Goal: Task Accomplishment & Management: Complete application form

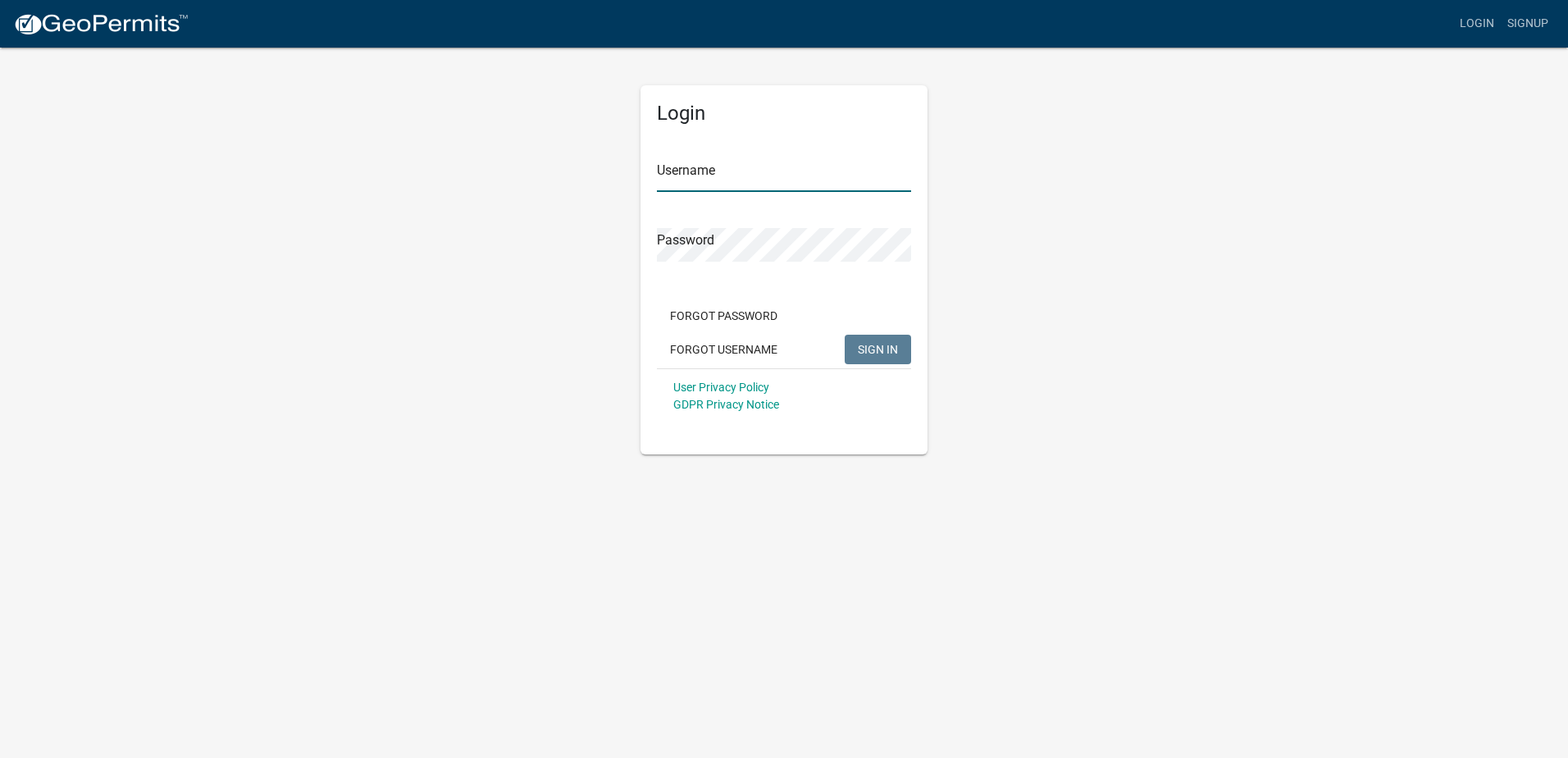
type input "Precision Landscape & Irrigation"
click at [879, 342] on span "SIGN IN" at bounding box center [878, 349] width 40 height 13
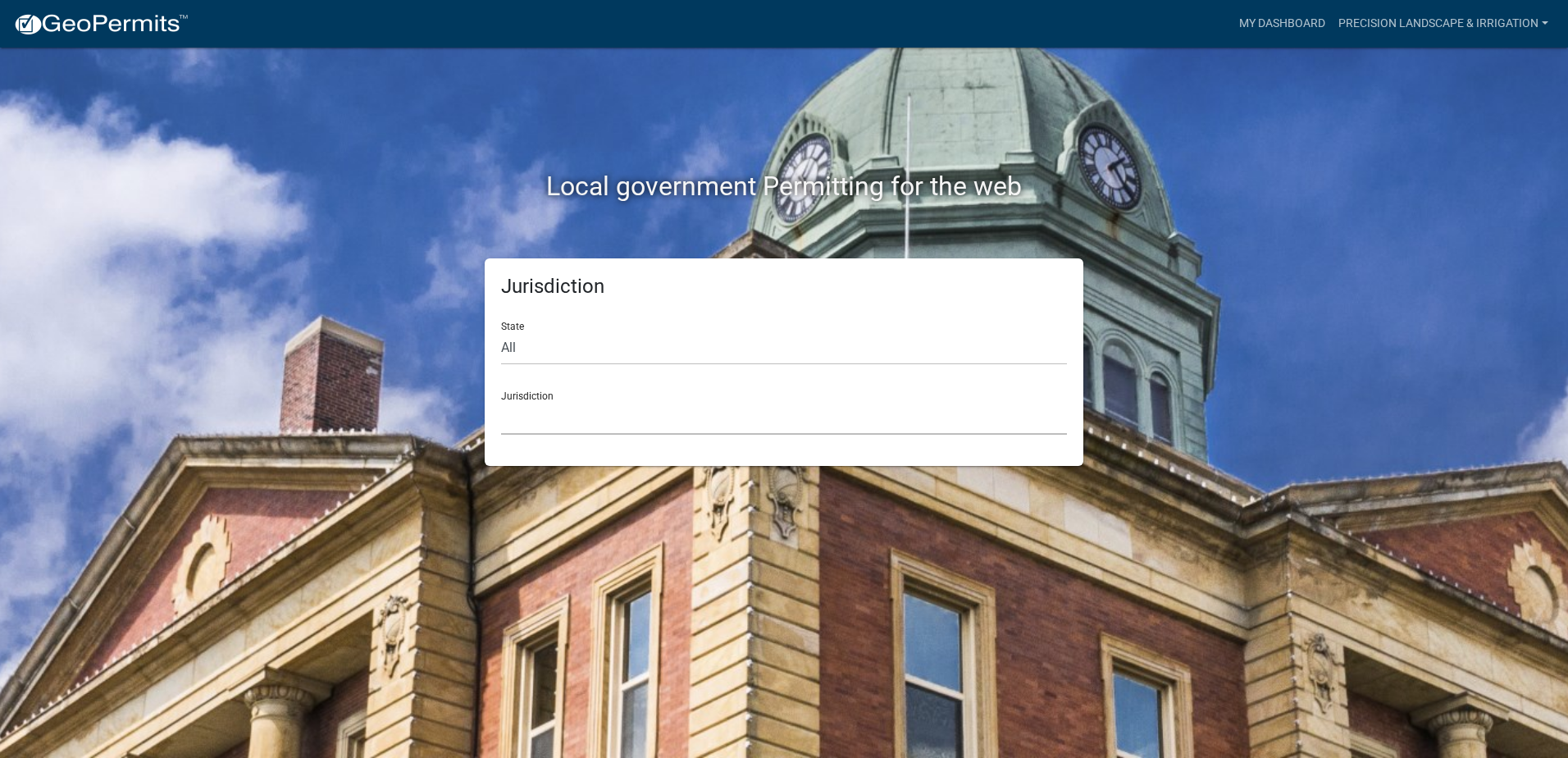
click at [639, 414] on select "[GEOGRAPHIC_DATA], [US_STATE] City of [GEOGRAPHIC_DATA], [US_STATE] [GEOGRAPHIC…" at bounding box center [784, 417] width 566 height 33
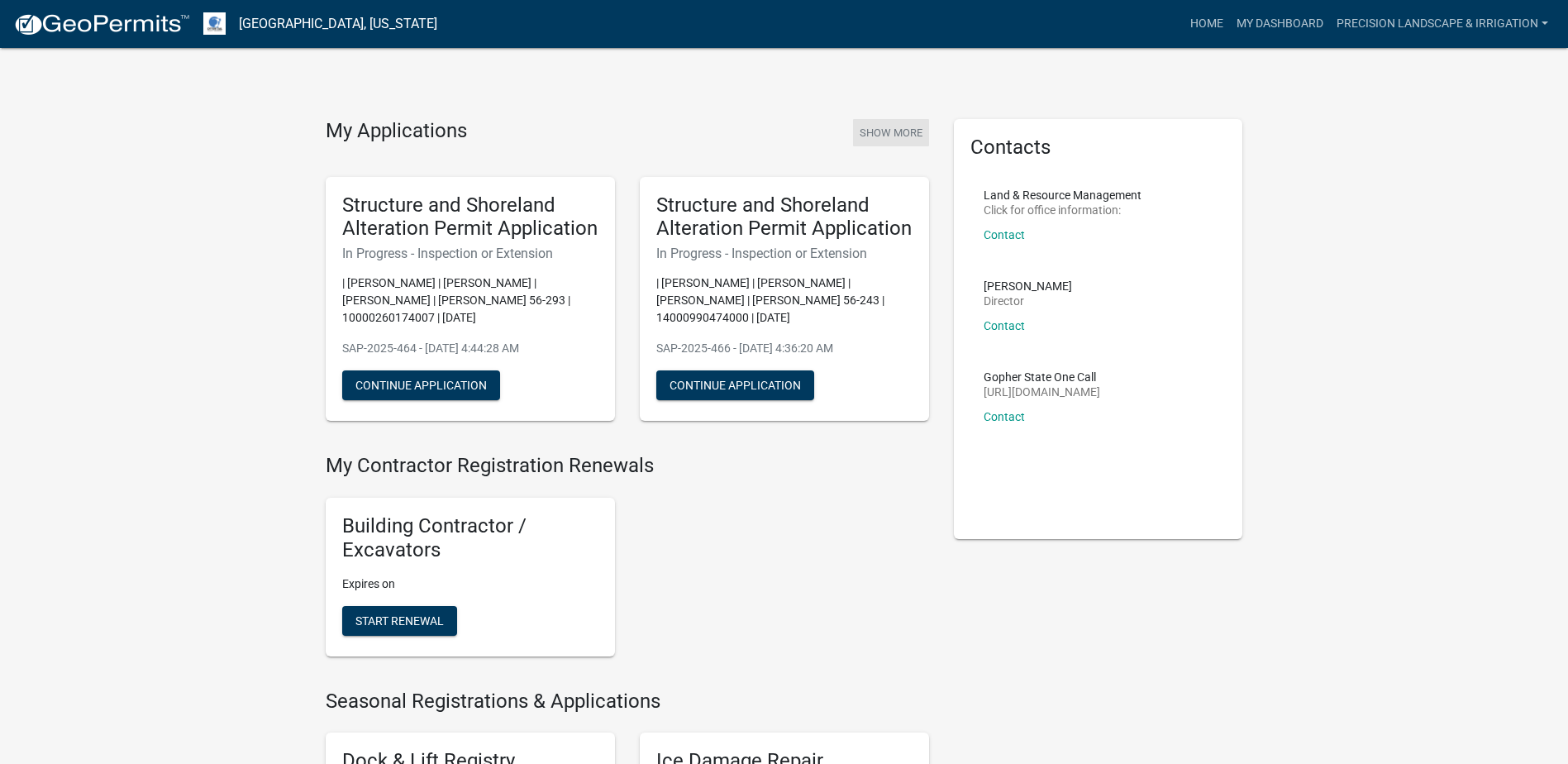
click at [915, 142] on button "Show More" at bounding box center [890, 132] width 76 height 27
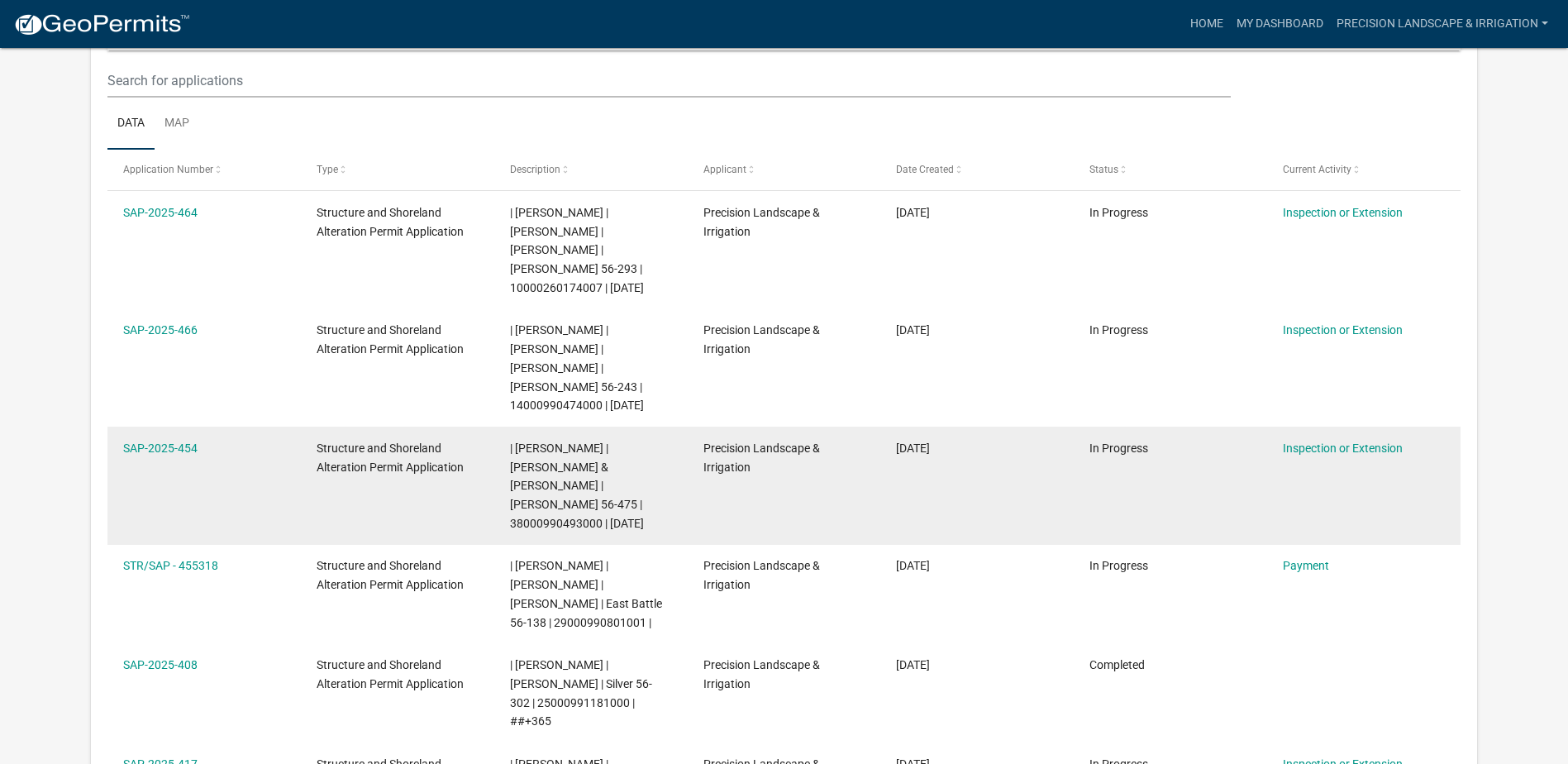
scroll to position [219, 0]
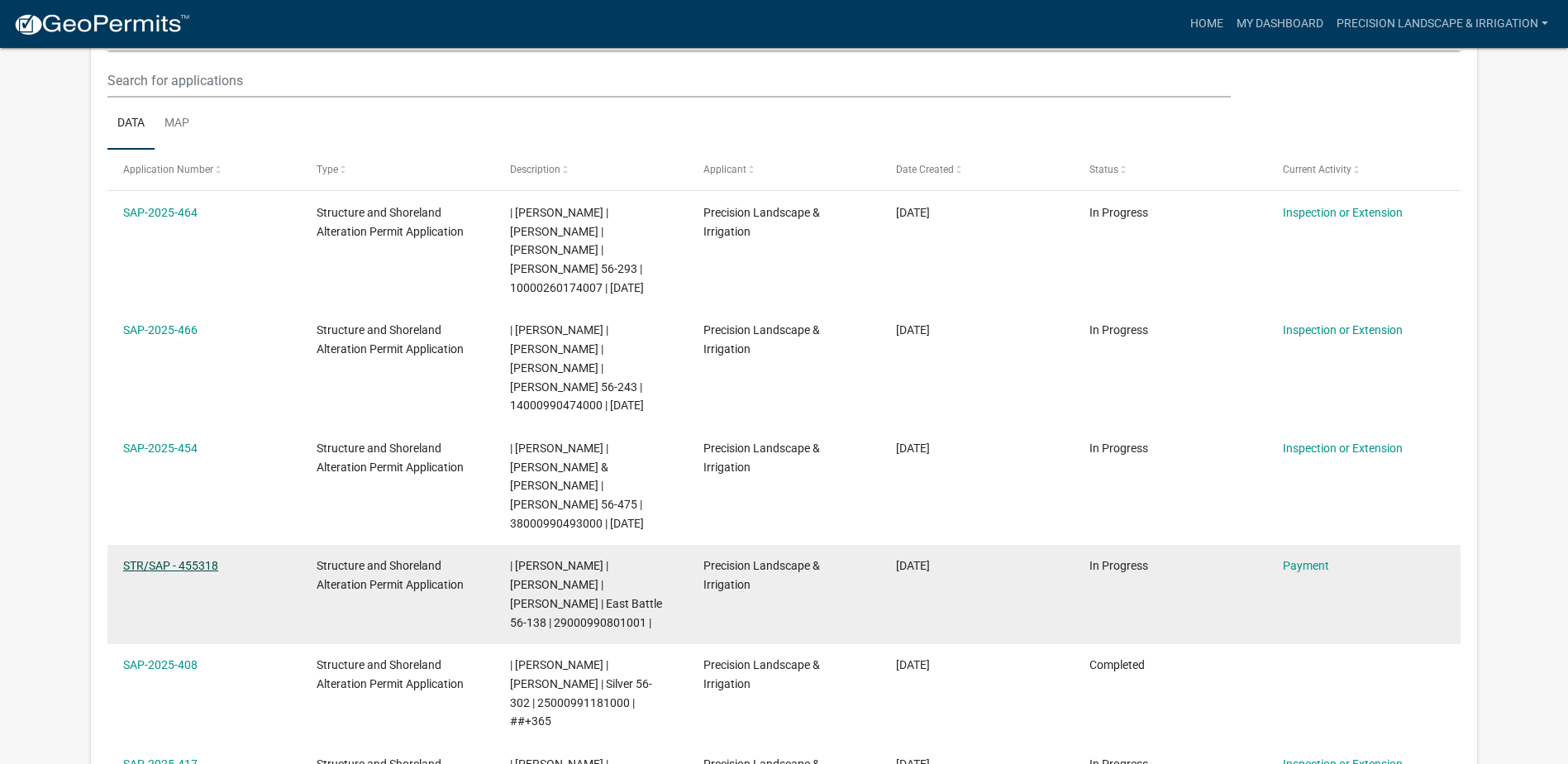
click at [195, 559] on link "STR/SAP - 455318" at bounding box center [170, 566] width 95 height 13
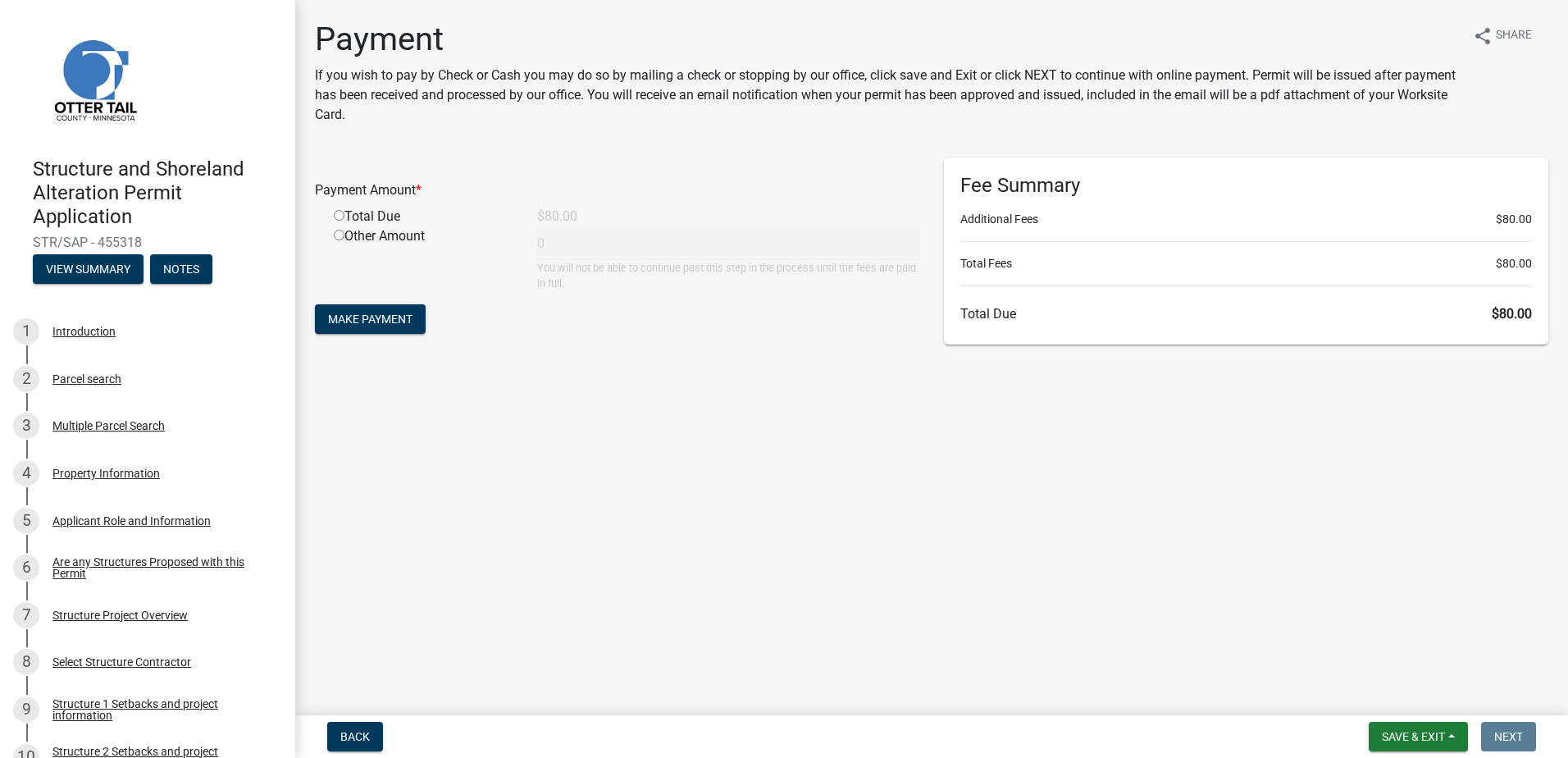
click at [328, 221] on div "Total Due" at bounding box center [423, 217] width 203 height 20
click at [333, 212] on input "radio" at bounding box center [338, 215] width 10 height 10
radio input "true"
type input "80"
click at [375, 303] on form "Payment Amount * Total Due $80.00 Other Amount 80 You will not be able to conti…" at bounding box center [617, 248] width 604 height 180
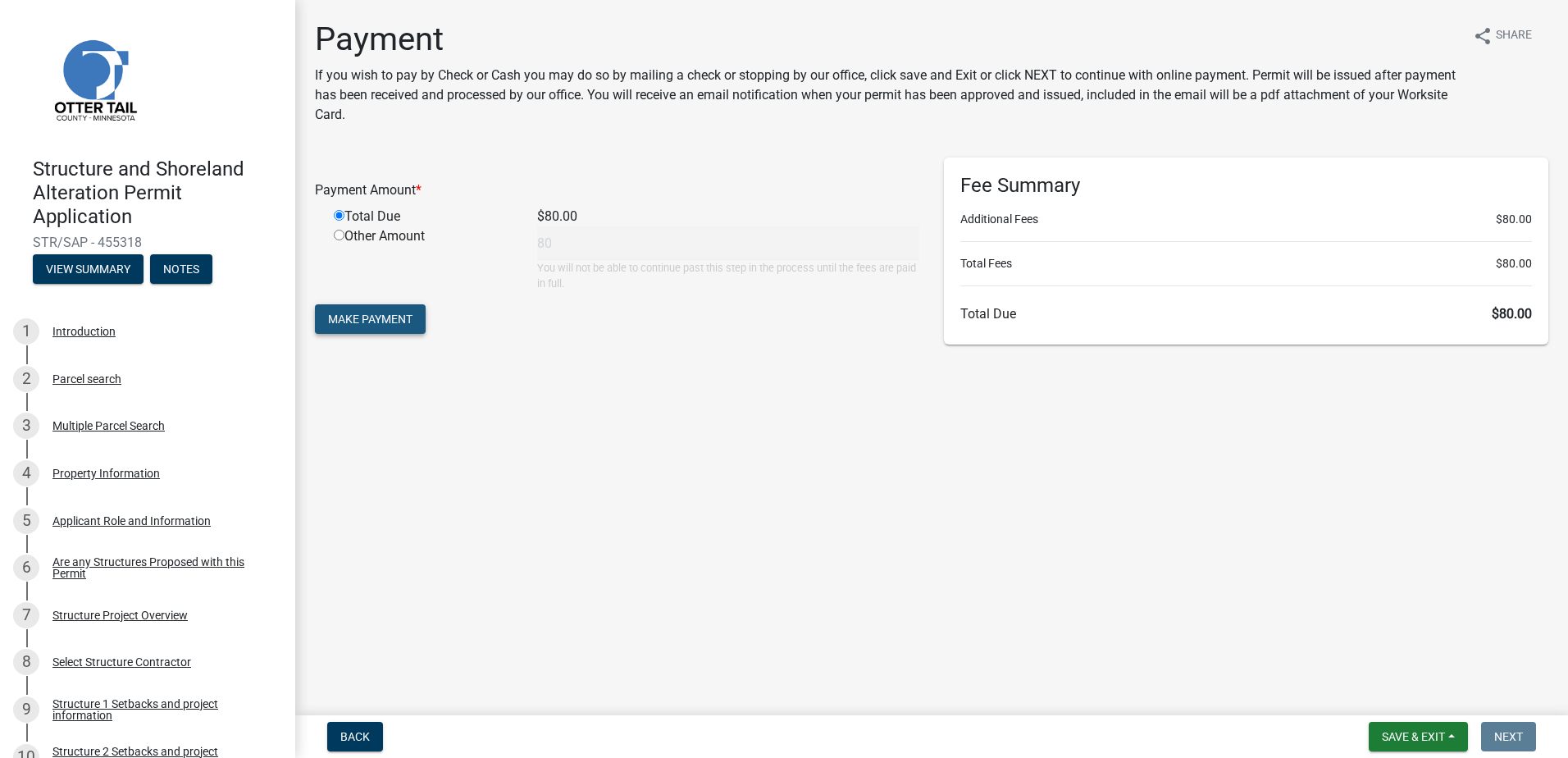
click at [361, 323] on span "Make Payment" at bounding box center [369, 319] width 85 height 13
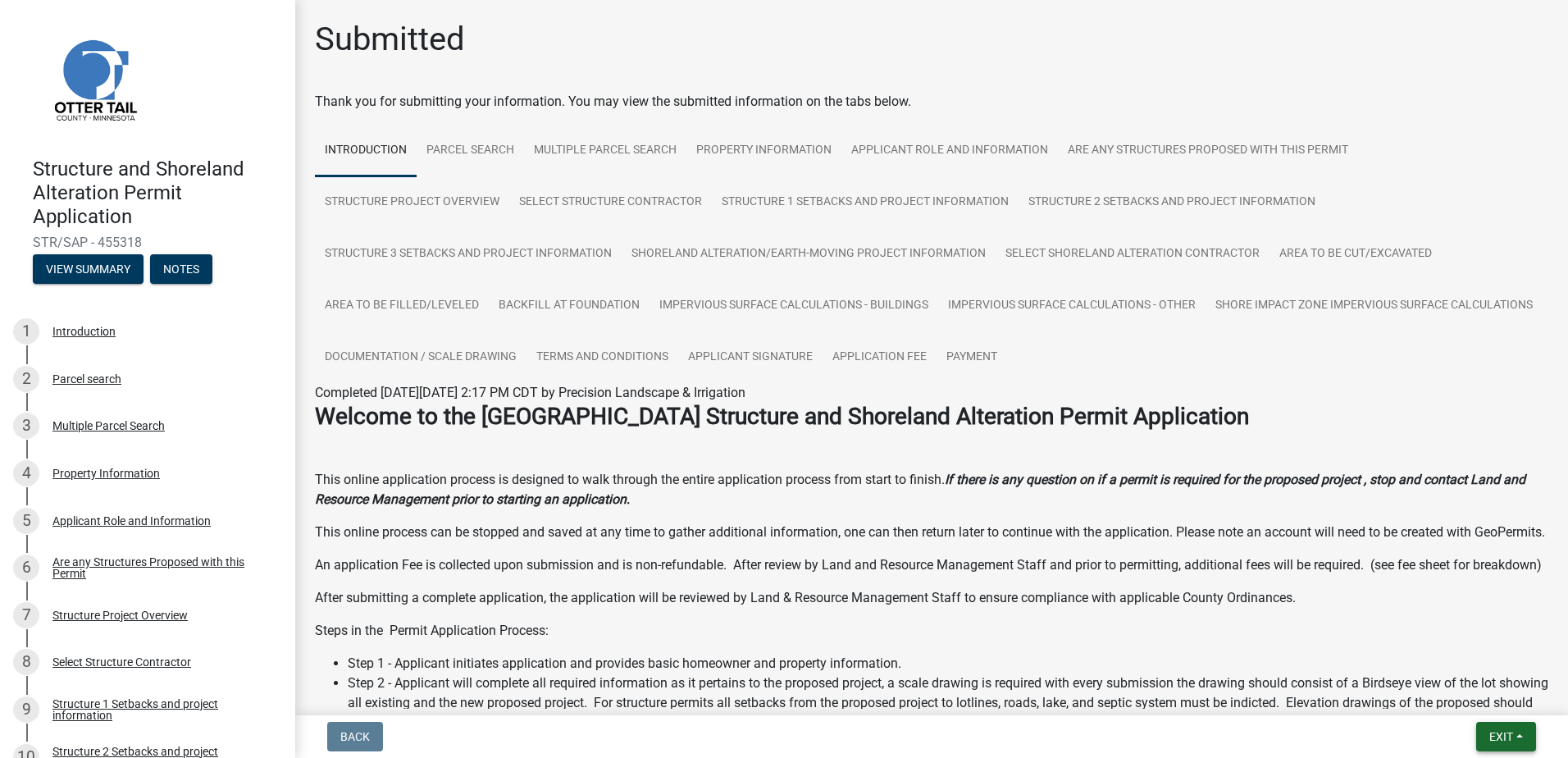
click at [1499, 735] on span "Exit" at bounding box center [1501, 736] width 24 height 13
click at [1474, 686] on button "Save & Exit" at bounding box center [1470, 693] width 131 height 39
